Goal: Task Accomplishment & Management: Manage account settings

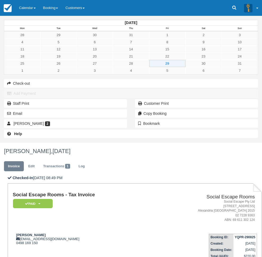
click at [133, 230] on td "James glav messi.glav@gmail.com 0498 169 150" at bounding box center [83, 245] width 140 height 30
drag, startPoint x: 103, startPoint y: 106, endPoint x: 97, endPoint y: 106, distance: 5.3
click at [97, 230] on td "James glav messi.glav@gmail.com 0498 169 150" at bounding box center [83, 245] width 140 height 30
click at [34, 10] on link "Calendar" at bounding box center [27, 8] width 24 height 16
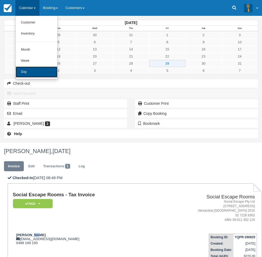
click at [37, 75] on link "Day" at bounding box center [37, 72] width 42 height 11
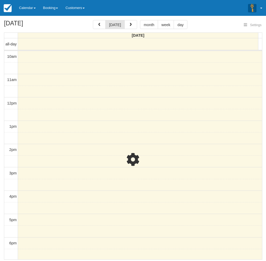
select select
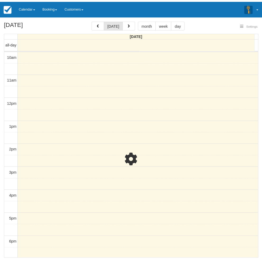
scroll to position [83, 0]
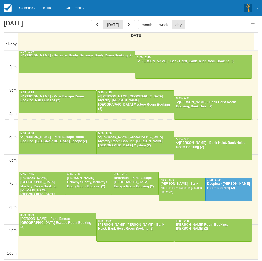
select select
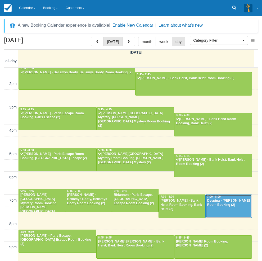
click at [220, 209] on div at bounding box center [228, 206] width 46 height 23
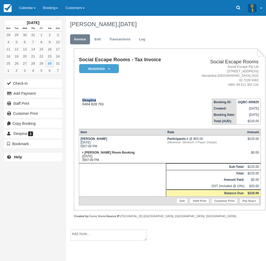
drag, startPoint x: 99, startPoint y: 100, endPoint x: 81, endPoint y: 100, distance: 18.2
click at [81, 100] on div "Despina 0404 628 761" at bounding box center [131, 102] width 104 height 8
copy strong "Despina"
click at [31, 14] on link "Calendar" at bounding box center [27, 8] width 24 height 16
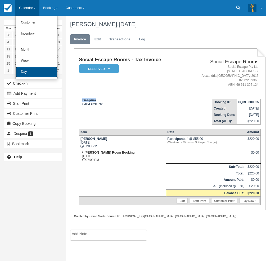
click at [30, 74] on link "Day" at bounding box center [37, 72] width 42 height 11
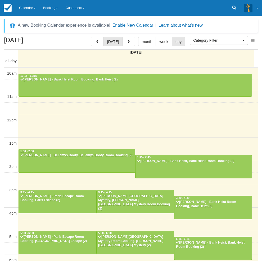
select select
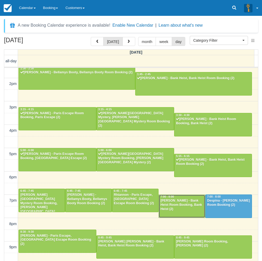
click at [169, 206] on div "Breana Singh - Bank Heist Room Booking, Bank Heist (2)" at bounding box center [181, 205] width 43 height 13
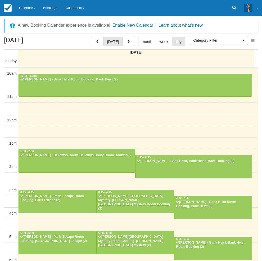
select select
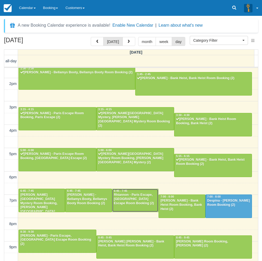
click at [128, 193] on div "Rhiannon - Paris Escape, Paris Escape Room Booking (2)" at bounding box center [134, 199] width 43 height 13
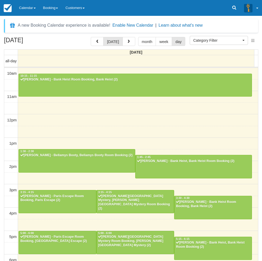
select select
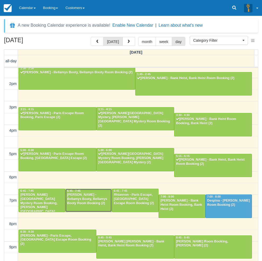
click at [93, 193] on div "[PERSON_NAME] - Bellamys Booty, Bellamys Booty Room Booking (2)" at bounding box center [88, 199] width 43 height 13
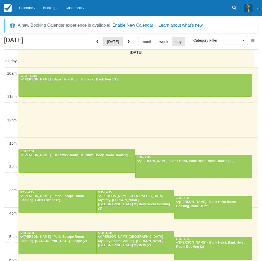
select select
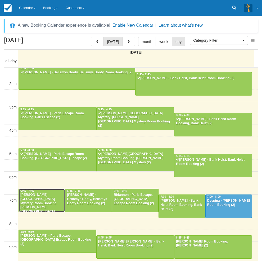
click at [52, 199] on div "[PERSON_NAME][GEOGRAPHIC_DATA] Mystery Room Booking, [PERSON_NAME][GEOGRAPHIC_D…" at bounding box center [41, 205] width 43 height 25
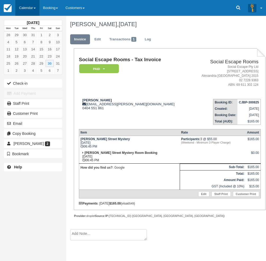
click at [34, 11] on link "Calendar" at bounding box center [27, 8] width 24 height 16
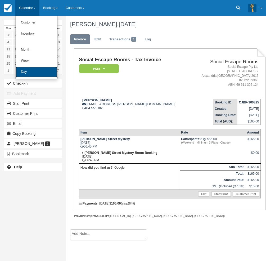
click at [38, 72] on link "Day" at bounding box center [37, 72] width 42 height 11
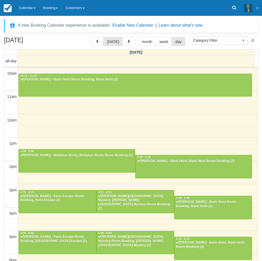
select select
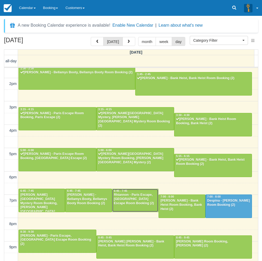
click at [138, 196] on div "Rhiannon - Paris Escape, Paris Escape Room Booking (2)" at bounding box center [134, 199] width 43 height 13
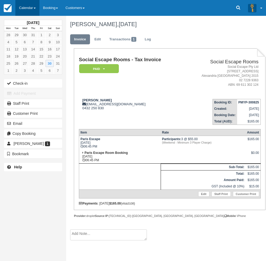
click at [28, 8] on link "Calendar" at bounding box center [27, 8] width 24 height 16
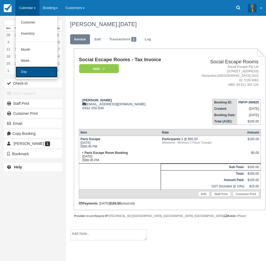
click at [35, 72] on link "Day" at bounding box center [37, 72] width 42 height 11
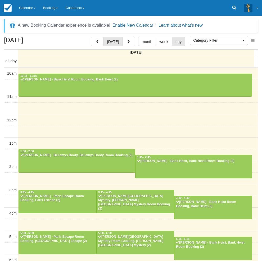
select select
